Goal: Transaction & Acquisition: Purchase product/service

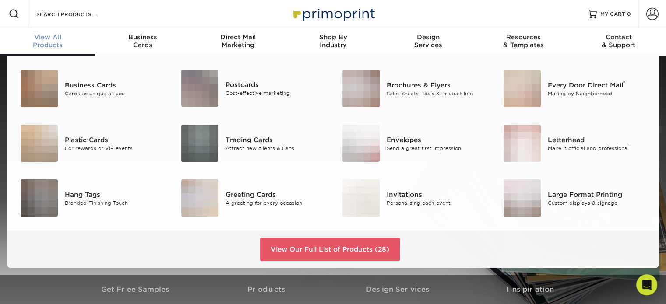
click at [46, 41] on div "View All Products" at bounding box center [47, 41] width 95 height 16
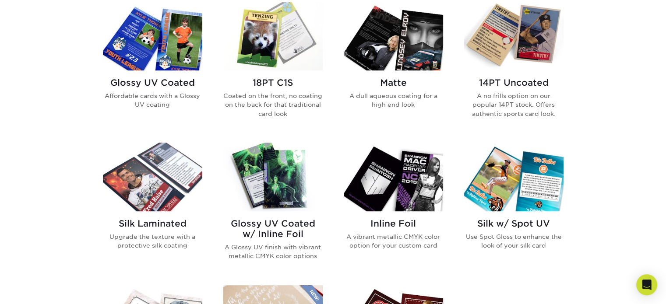
scroll to position [441, 0]
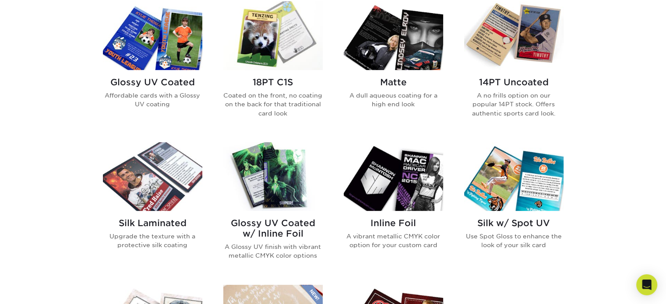
click at [165, 84] on h2 "Glossy UV Coated" at bounding box center [152, 82] width 99 height 11
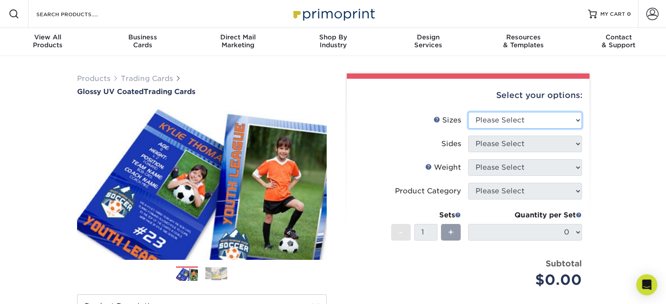
click at [546, 121] on select "Please Select 2.5" x 3.5"" at bounding box center [525, 120] width 114 height 17
select select "2.50x3.50"
click at [468, 112] on select "Please Select 2.5" x 3.5"" at bounding box center [525, 120] width 114 height 17
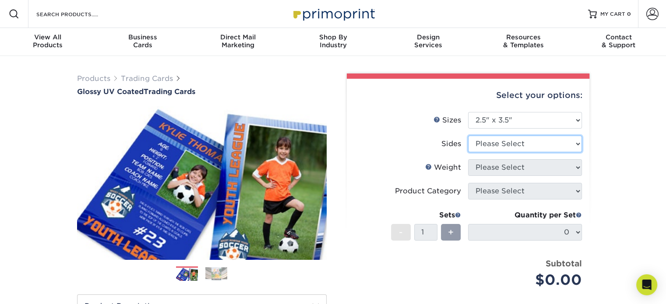
click at [551, 145] on select "Please Select Print Both Sides Print Front Only" at bounding box center [525, 144] width 114 height 17
select select "13abbda7-1d64-4f25-8bb2-c179b224825d"
click at [468, 136] on select "Please Select Print Both Sides Print Front Only" at bounding box center [525, 144] width 114 height 17
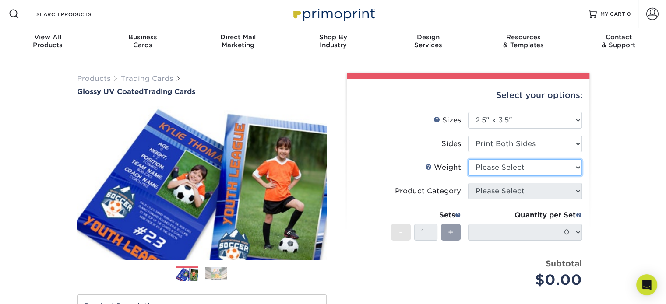
click at [557, 166] on select "Please Select 16PT 14PT 18PT C1S" at bounding box center [525, 167] width 114 height 17
select select "16PT"
click at [468, 159] on select "Please Select 16PT 14PT 18PT C1S" at bounding box center [525, 167] width 114 height 17
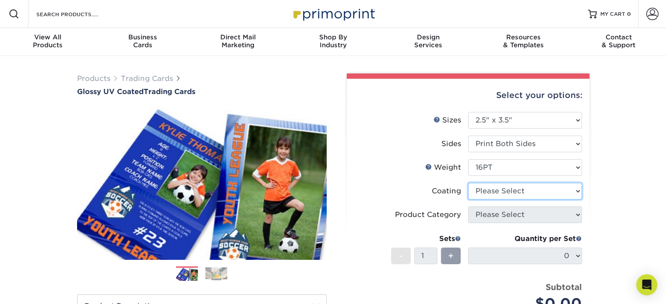
click at [561, 189] on select at bounding box center [525, 191] width 114 height 17
select select "ae367451-b2b8-45df-a344-0f05b6a12993"
click at [468, 183] on select at bounding box center [525, 191] width 114 height 17
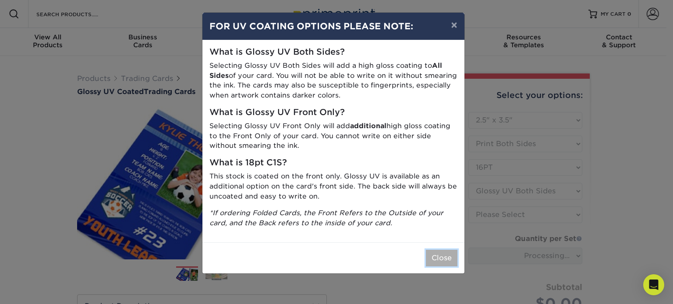
click at [434, 261] on button "Close" at bounding box center [442, 258] width 32 height 17
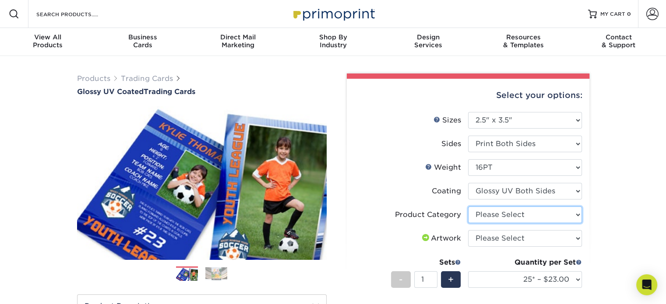
click at [559, 215] on select "Please Select Trading Cards" at bounding box center [525, 215] width 114 height 17
select select "c2f9bce9-36c2-409d-b101-c29d9d031e18"
click at [468, 207] on select "Please Select Trading Cards" at bounding box center [525, 215] width 114 height 17
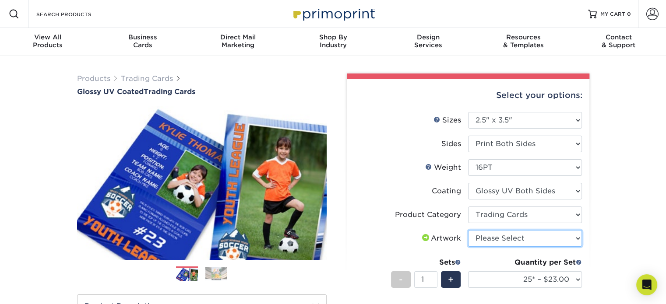
click at [565, 234] on select "Please Select I will upload files I need a design - $100" at bounding box center [525, 238] width 114 height 17
select select "upload"
click at [468, 230] on select "Please Select I will upload files I need a design - $100" at bounding box center [525, 238] width 114 height 17
click at [605, 234] on div "Products Trading Cards Glossy UV Coated Trading Cards Previous Next /" at bounding box center [333, 290] width 666 height 468
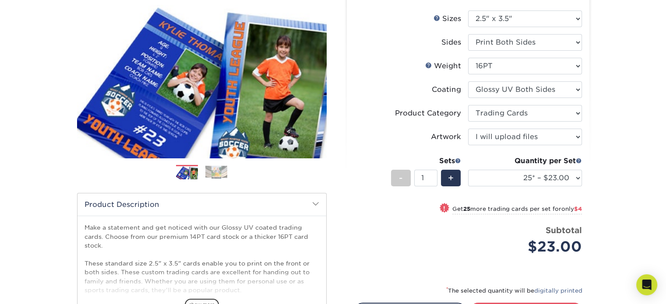
scroll to position [102, 0]
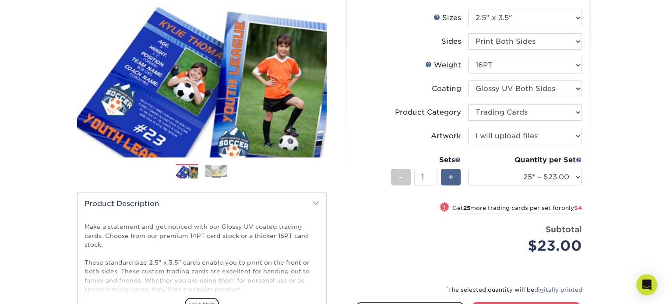
click at [453, 177] on span "+" at bounding box center [451, 177] width 6 height 13
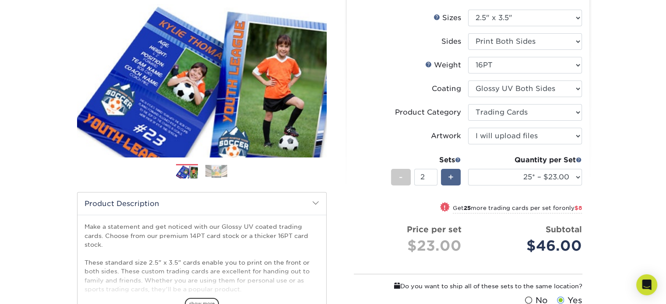
click at [453, 177] on span "+" at bounding box center [451, 177] width 6 height 13
click at [453, 180] on span "+" at bounding box center [451, 177] width 6 height 13
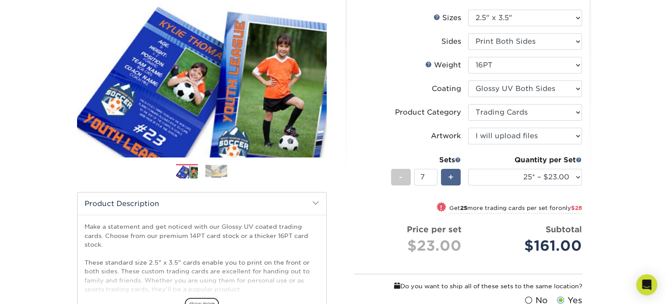
click at [453, 180] on span "+" at bounding box center [451, 177] width 6 height 13
type input "8"
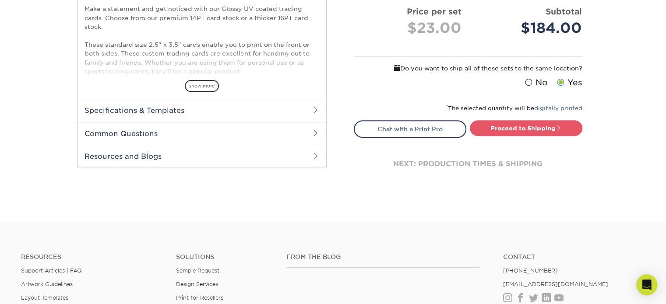
scroll to position [320, 0]
